Goal: Find specific page/section: Find specific page/section

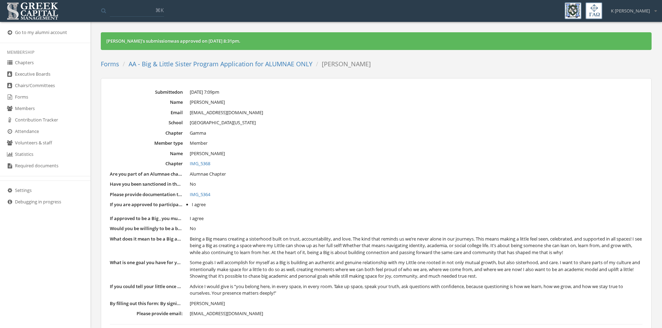
click at [208, 62] on link "AA - Big & Little Sister Program Application for ALUMNAE ONLY" at bounding box center [220, 64] width 184 height 8
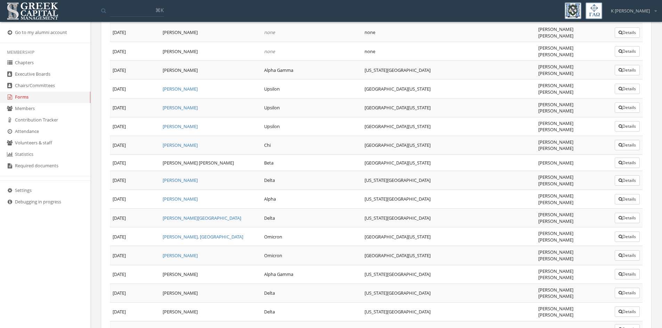
scroll to position [403, 0]
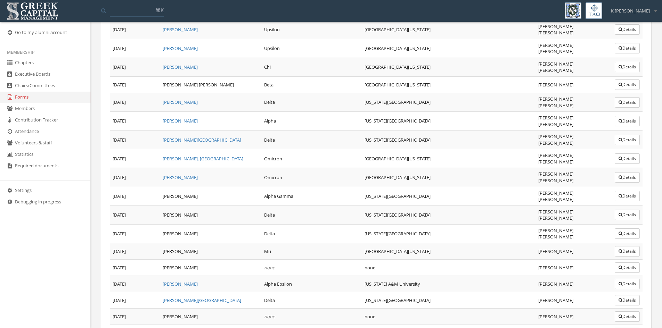
click at [621, 295] on button "Details" at bounding box center [626, 300] width 25 height 10
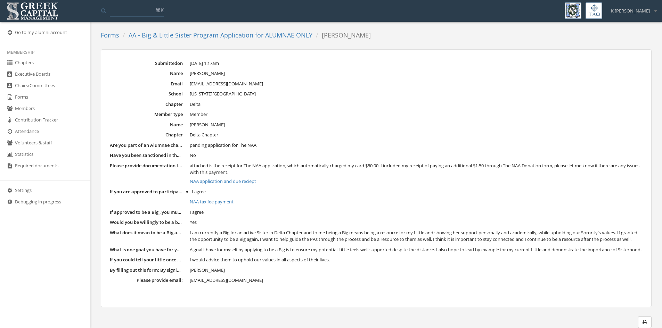
scroll to position [42, 0]
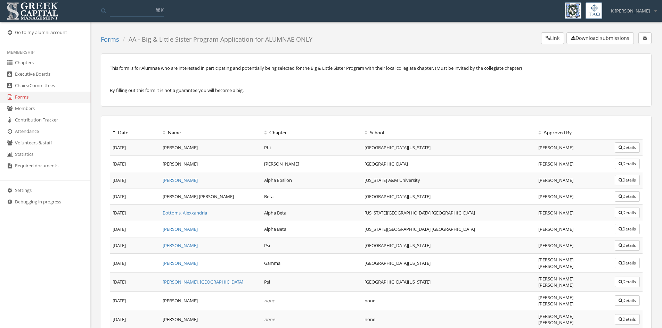
click at [19, 96] on link "Forms" at bounding box center [45, 97] width 90 height 11
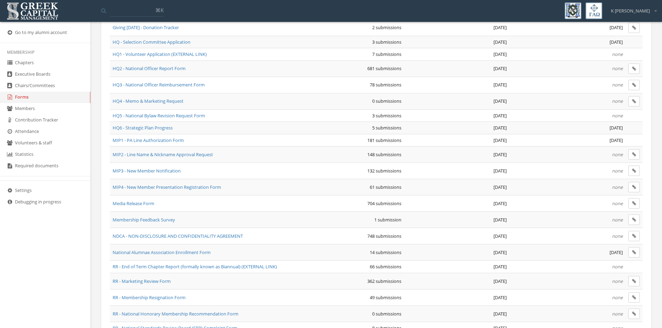
scroll to position [247, 0]
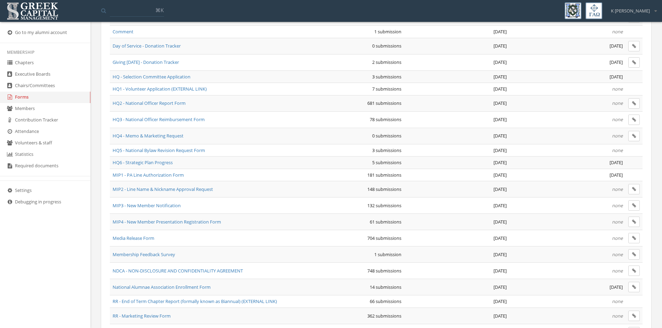
click at [144, 105] on span "HQ2 - National Officer Report Form" at bounding box center [149, 103] width 73 height 6
